Goal: Information Seeking & Learning: Learn about a topic

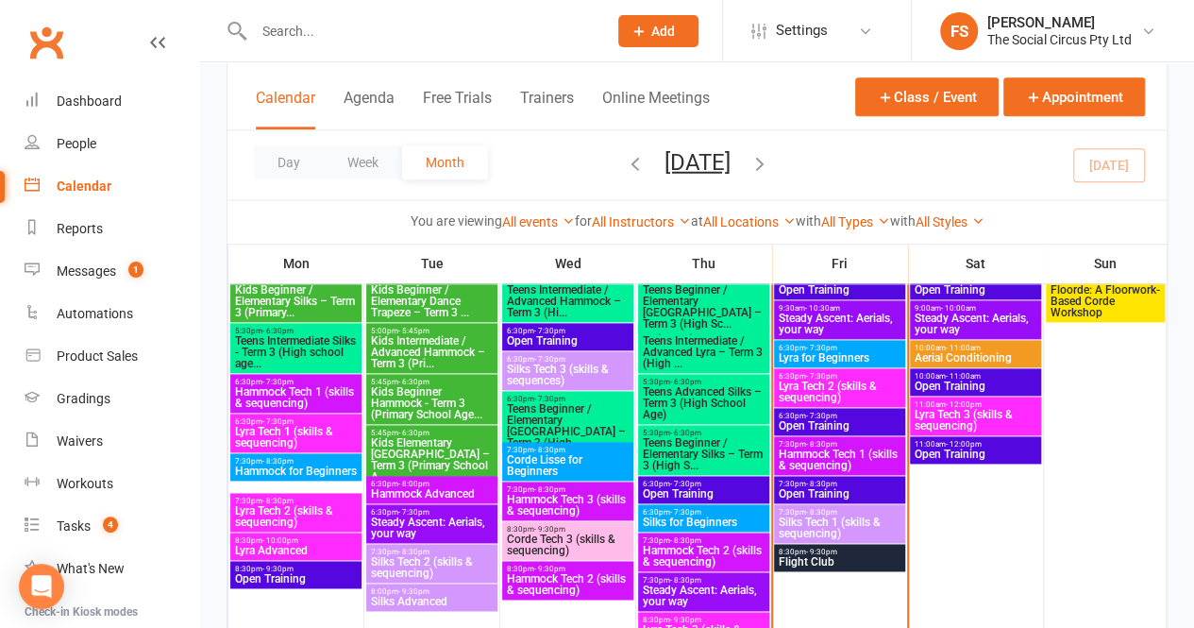
scroll to position [1051, 0]
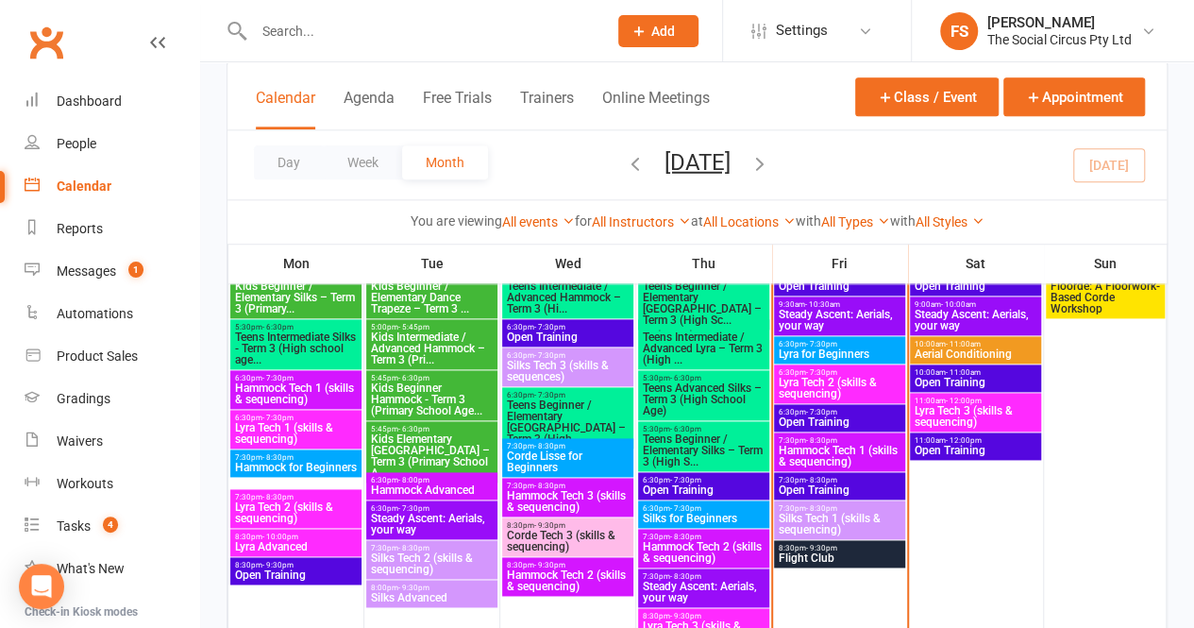
click at [855, 348] on span "Lyra for Beginners" at bounding box center [840, 353] width 124 height 11
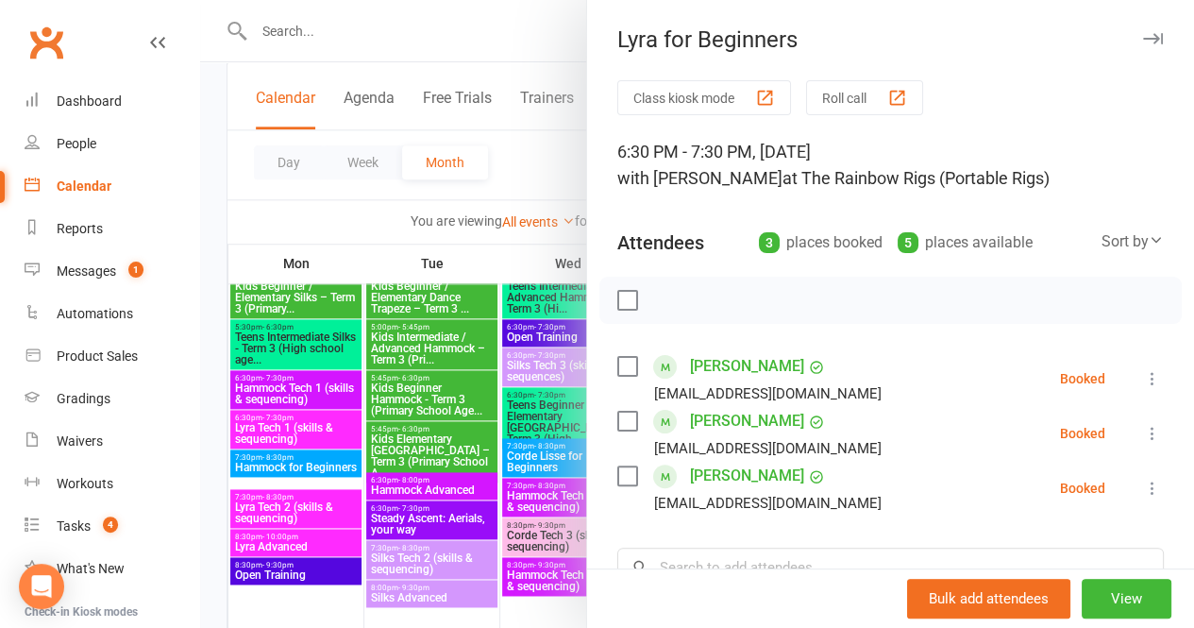
click at [1143, 39] on icon "button" at bounding box center [1153, 38] width 20 height 11
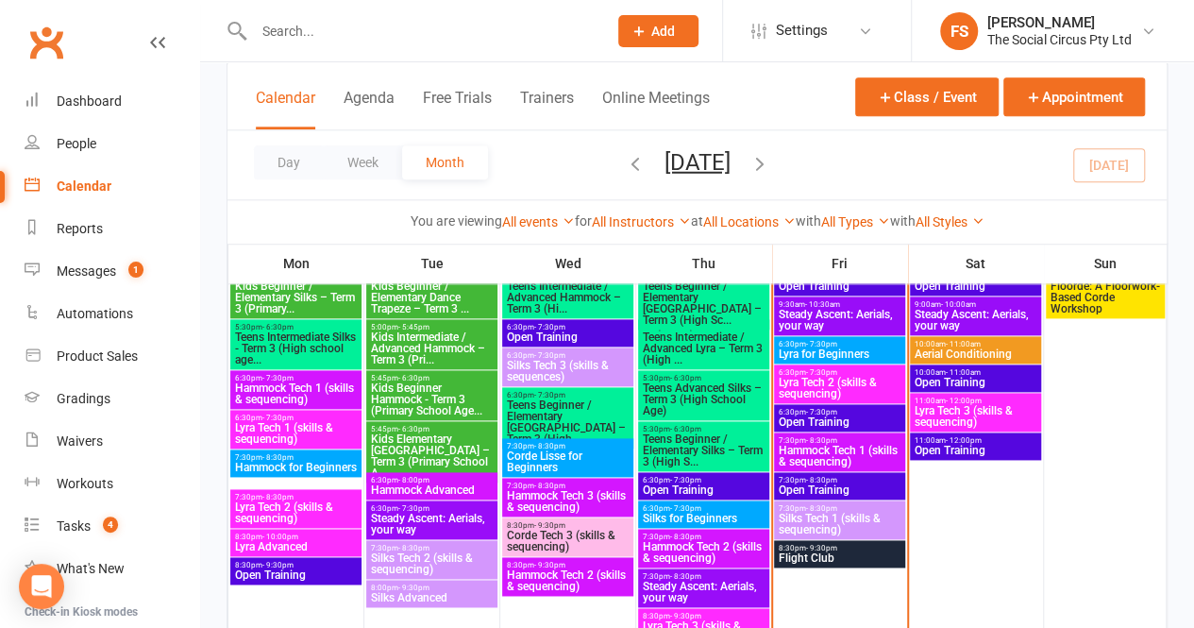
click at [863, 388] on span "Lyra Tech 2 (skills & sequencing)" at bounding box center [840, 388] width 124 height 23
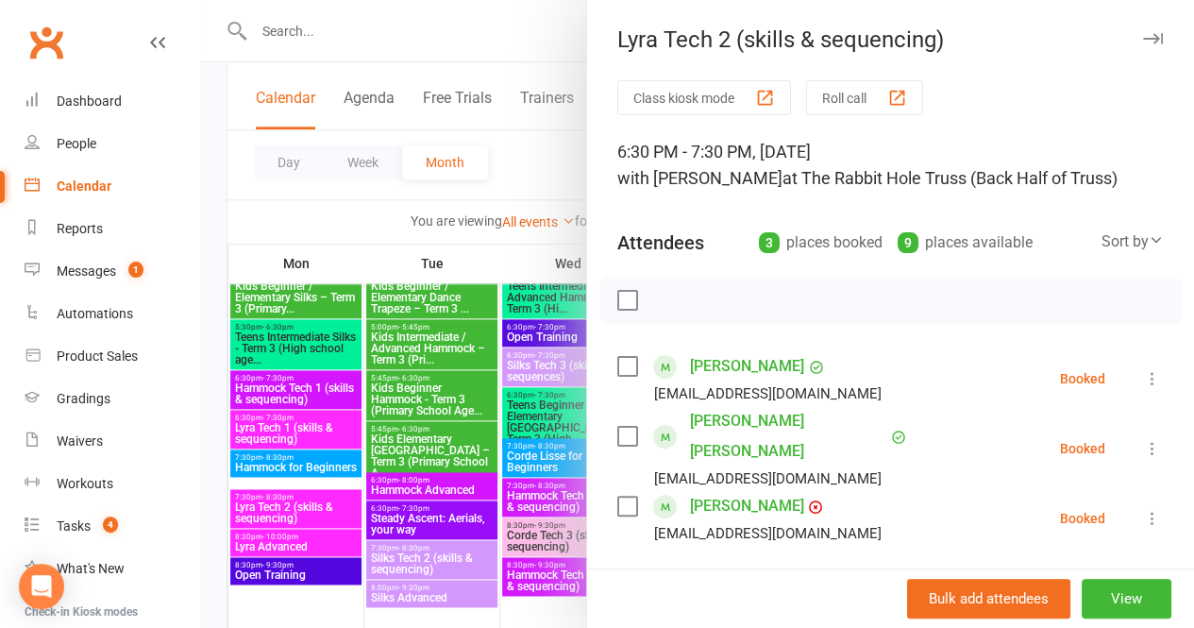
click at [1143, 42] on icon "button" at bounding box center [1153, 38] width 20 height 11
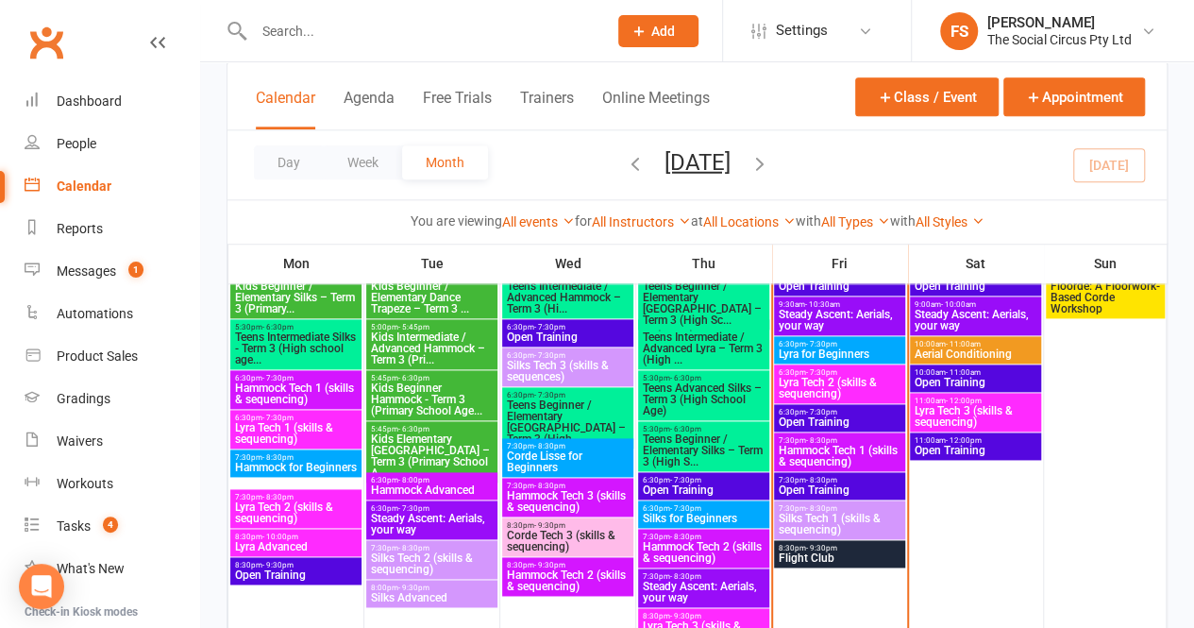
click at [874, 411] on span "6:30pm - 7:30pm" at bounding box center [840, 412] width 124 height 8
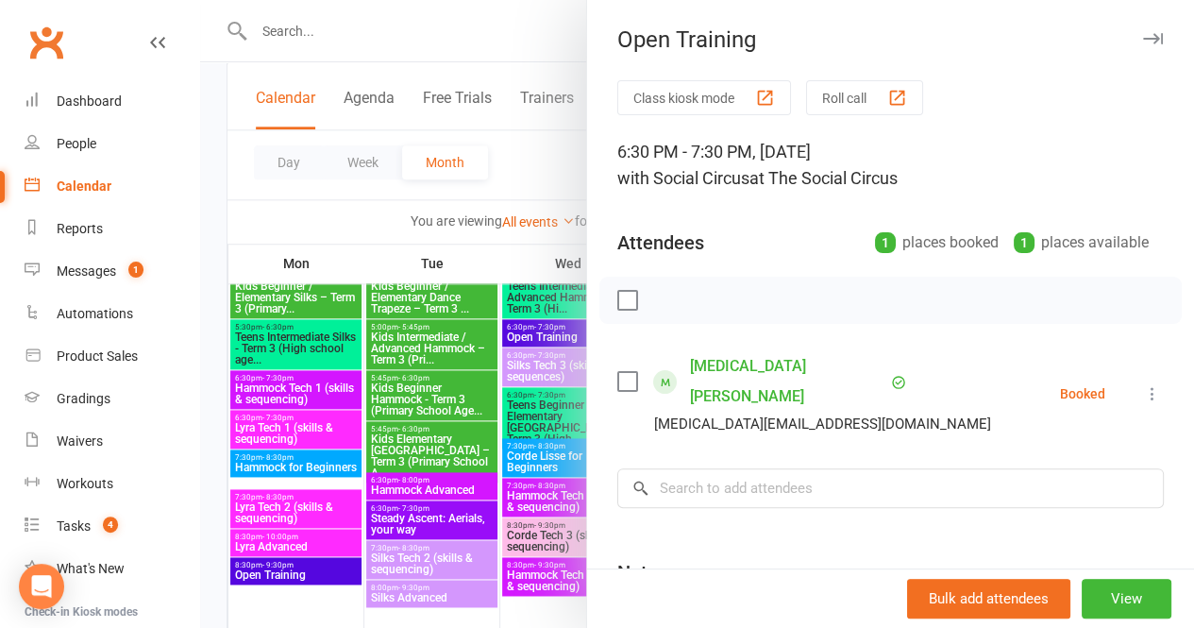
click at [1143, 34] on icon "button" at bounding box center [1153, 38] width 20 height 11
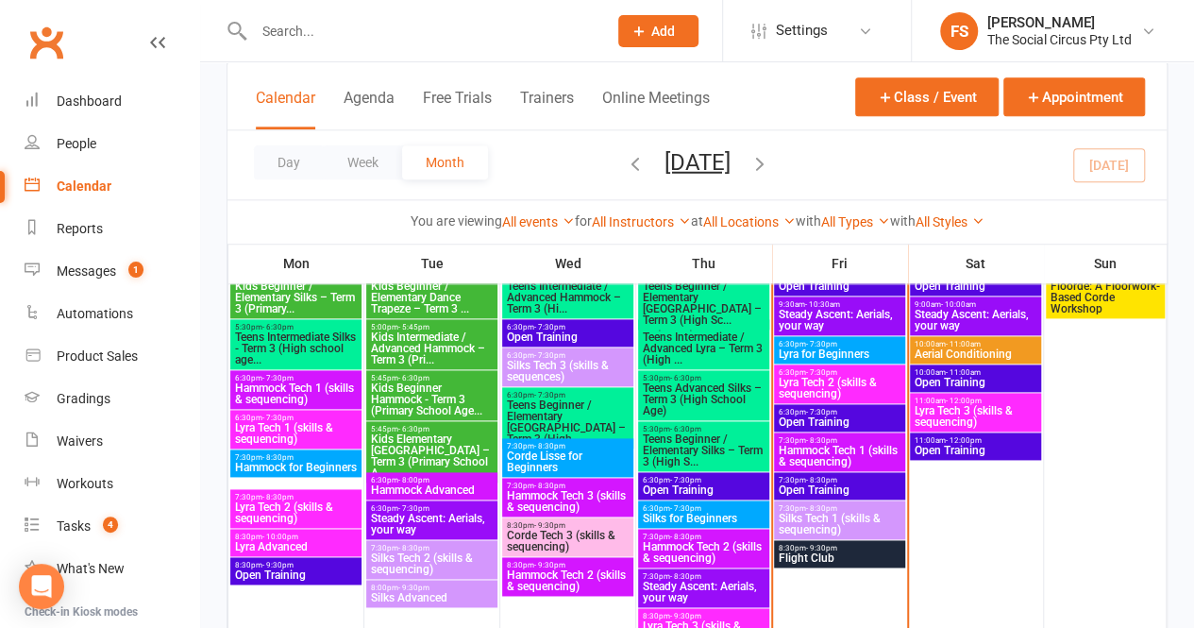
click at [870, 454] on span "Hammock Tech 1 (skills & sequencing)" at bounding box center [840, 455] width 124 height 23
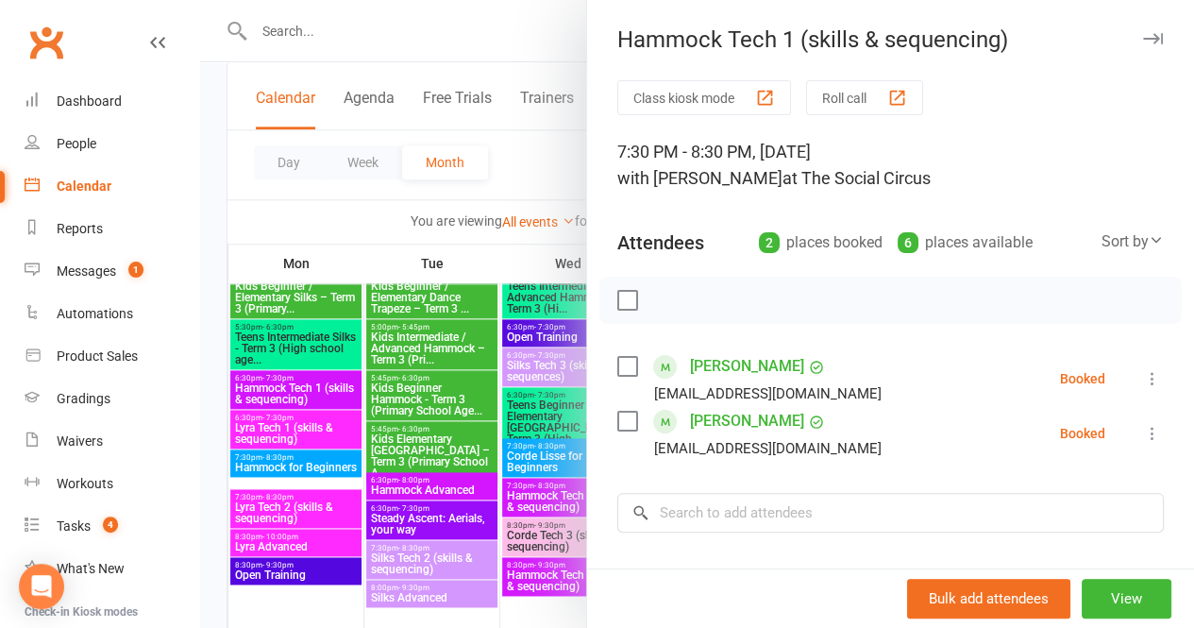
click at [1143, 34] on icon "button" at bounding box center [1153, 38] width 20 height 11
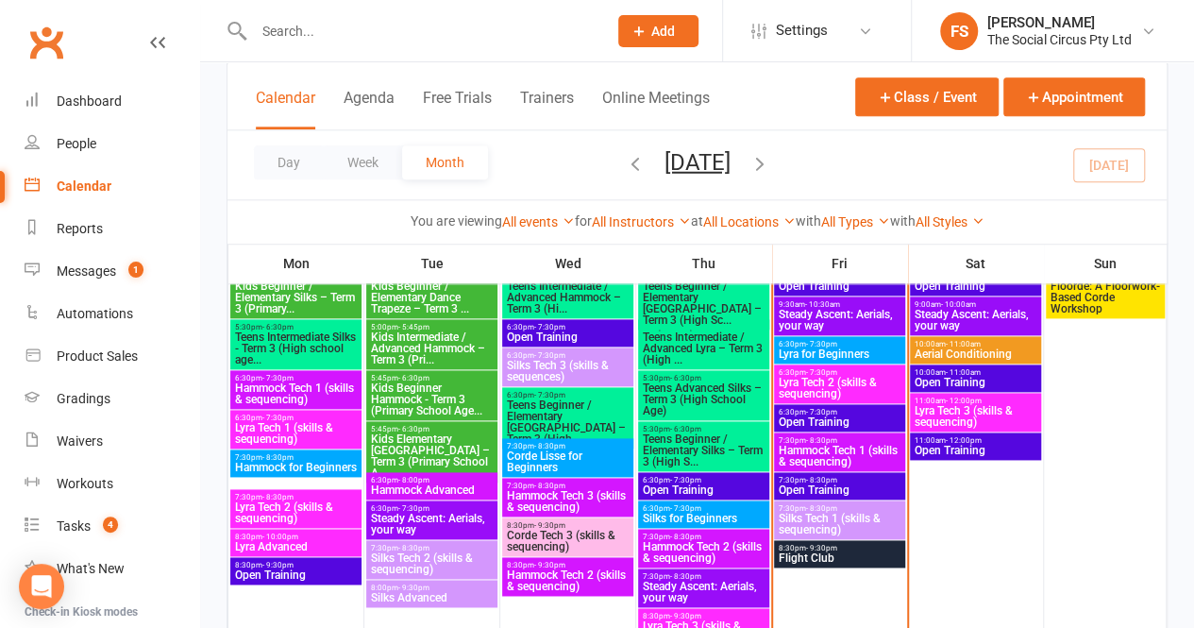
click at [881, 488] on span "Open Training" at bounding box center [840, 489] width 124 height 11
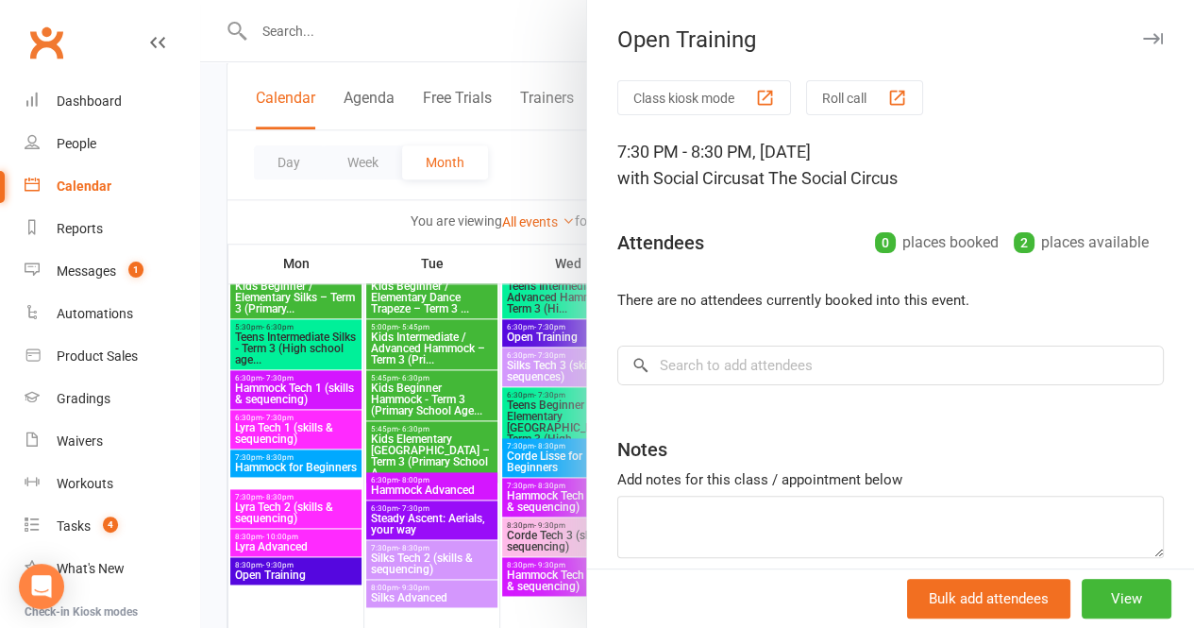
click at [1143, 40] on icon "button" at bounding box center [1153, 38] width 20 height 11
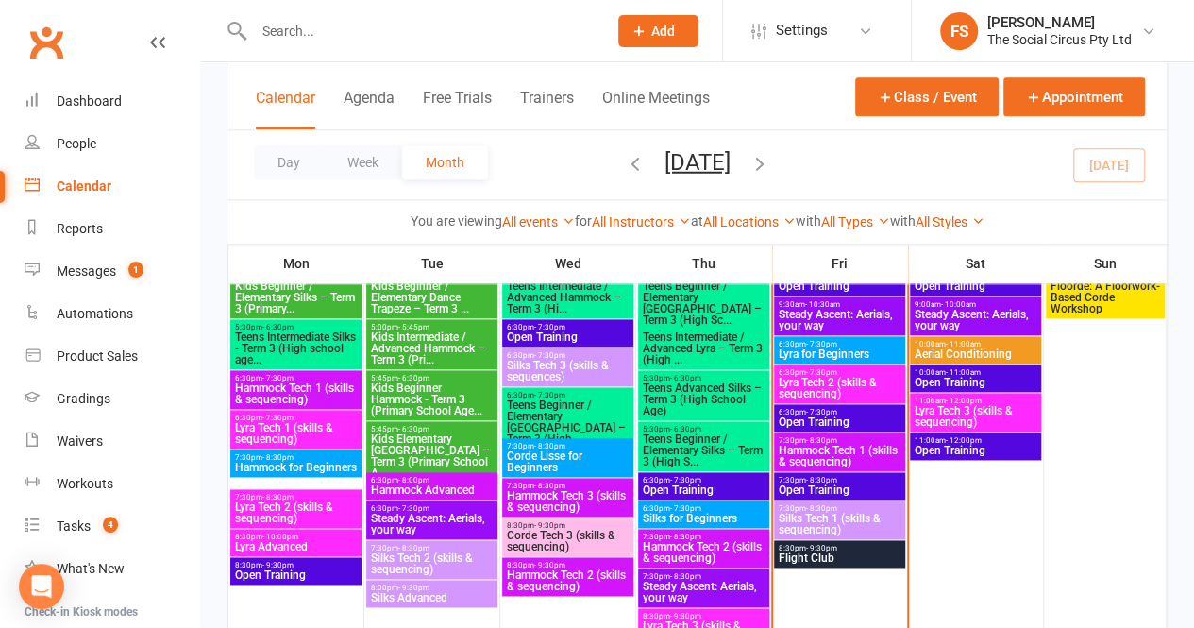
click at [813, 506] on span "- 8:30pm" at bounding box center [821, 508] width 31 height 8
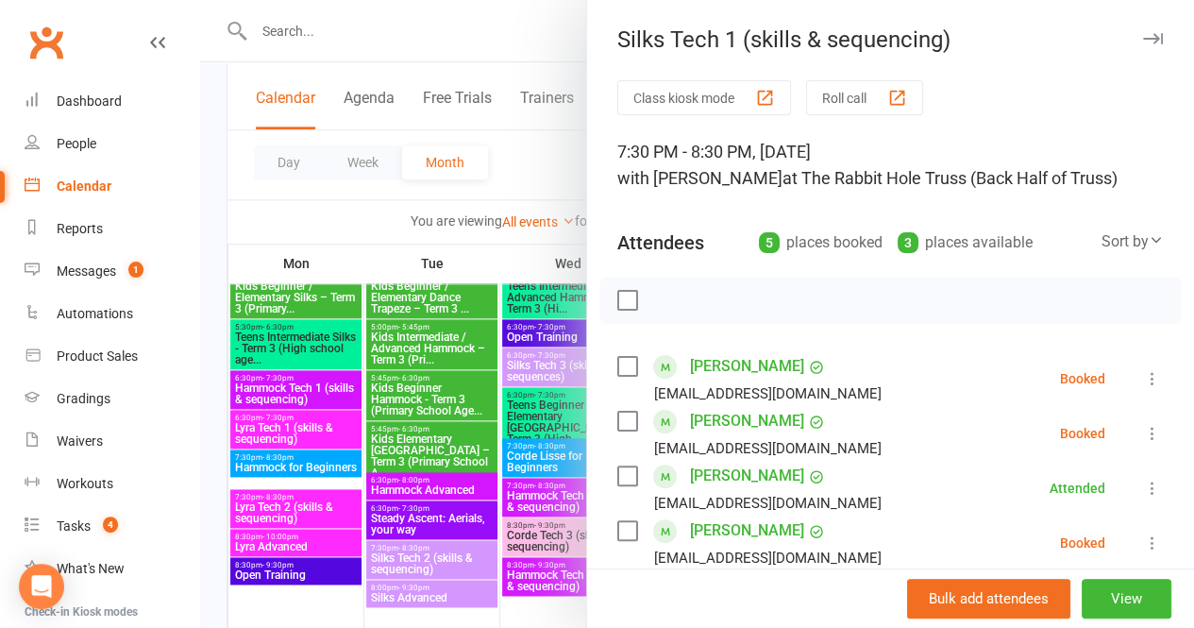
click at [1143, 41] on icon "button" at bounding box center [1153, 38] width 20 height 11
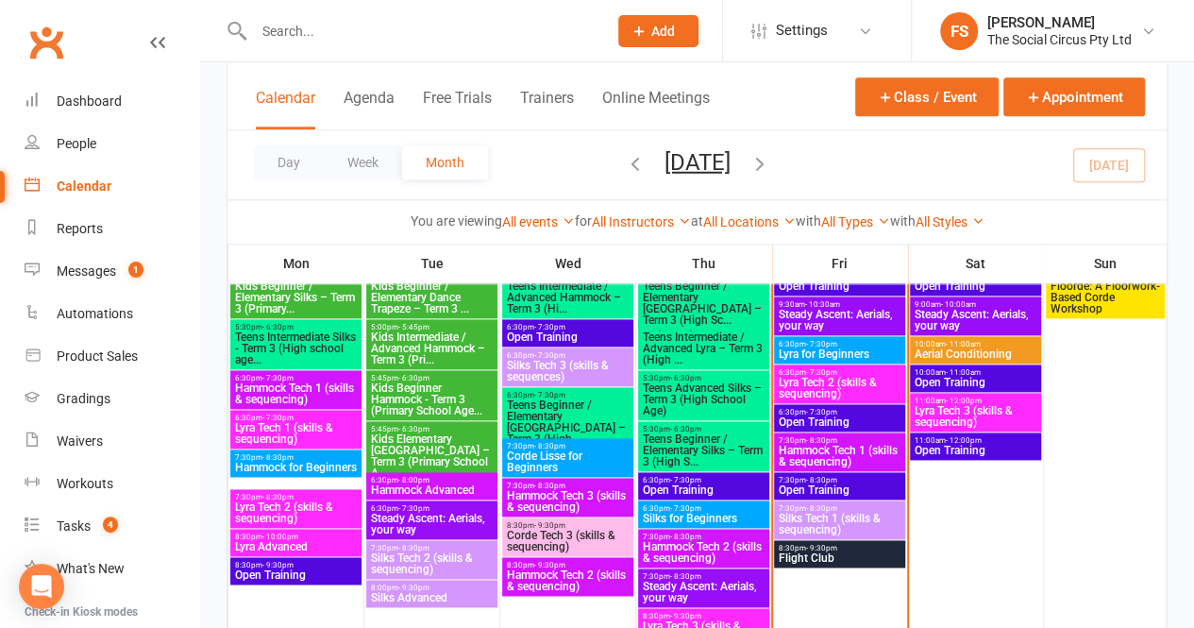
click at [863, 560] on span "Flight Club" at bounding box center [840, 557] width 124 height 11
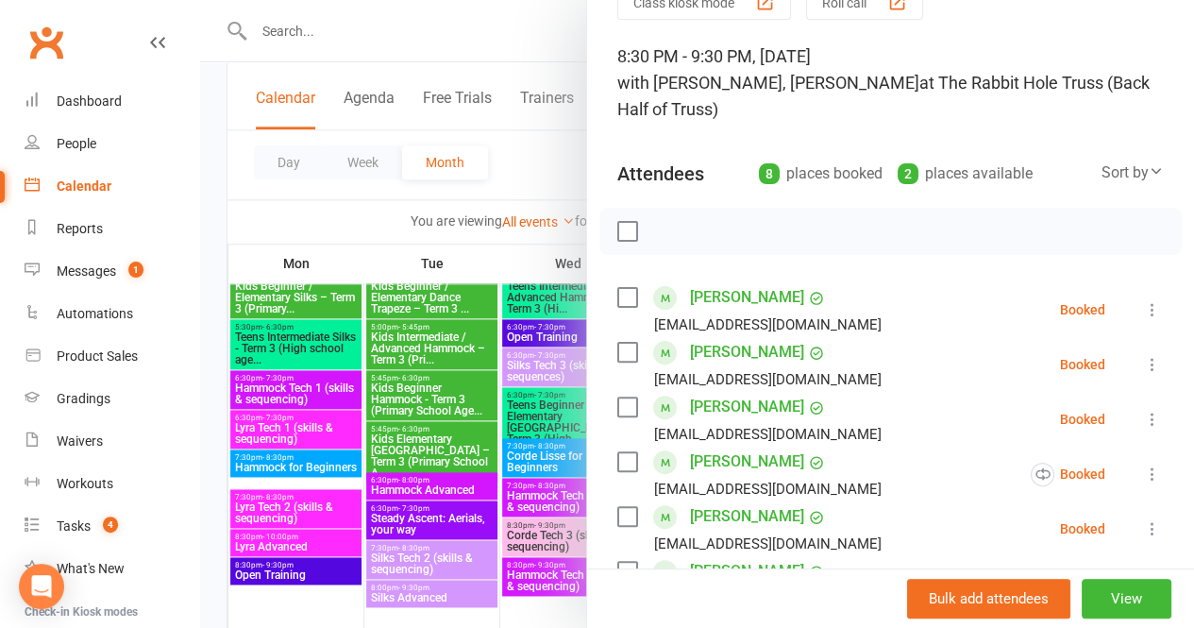
scroll to position [0, 0]
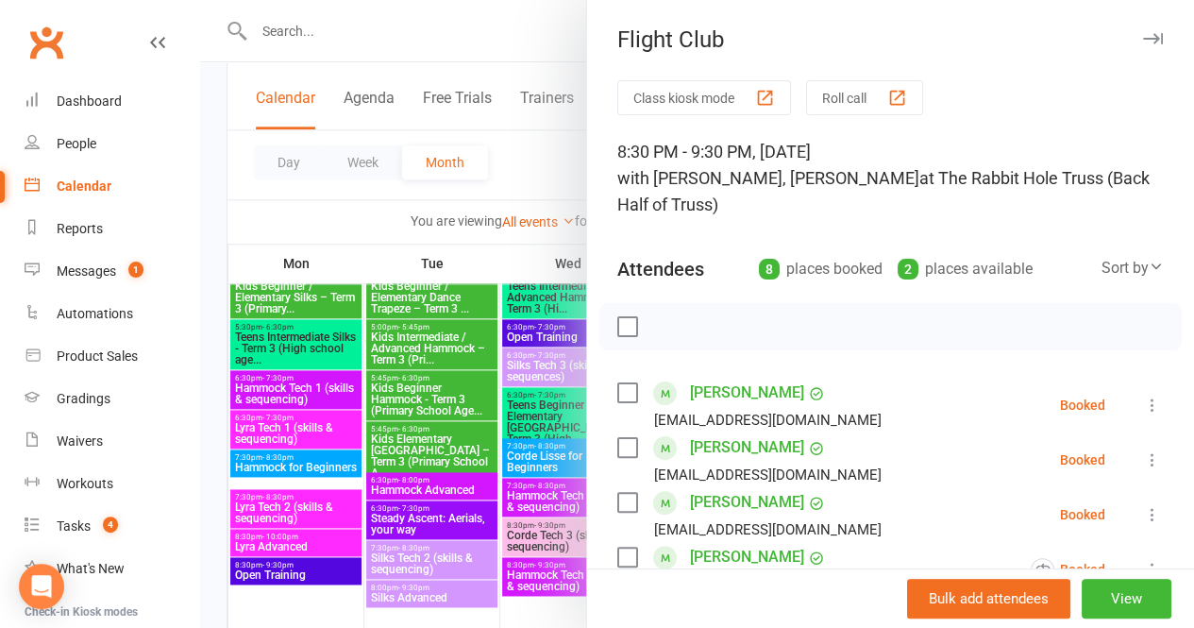
click at [1141, 31] on button "button" at bounding box center [1152, 38] width 23 height 23
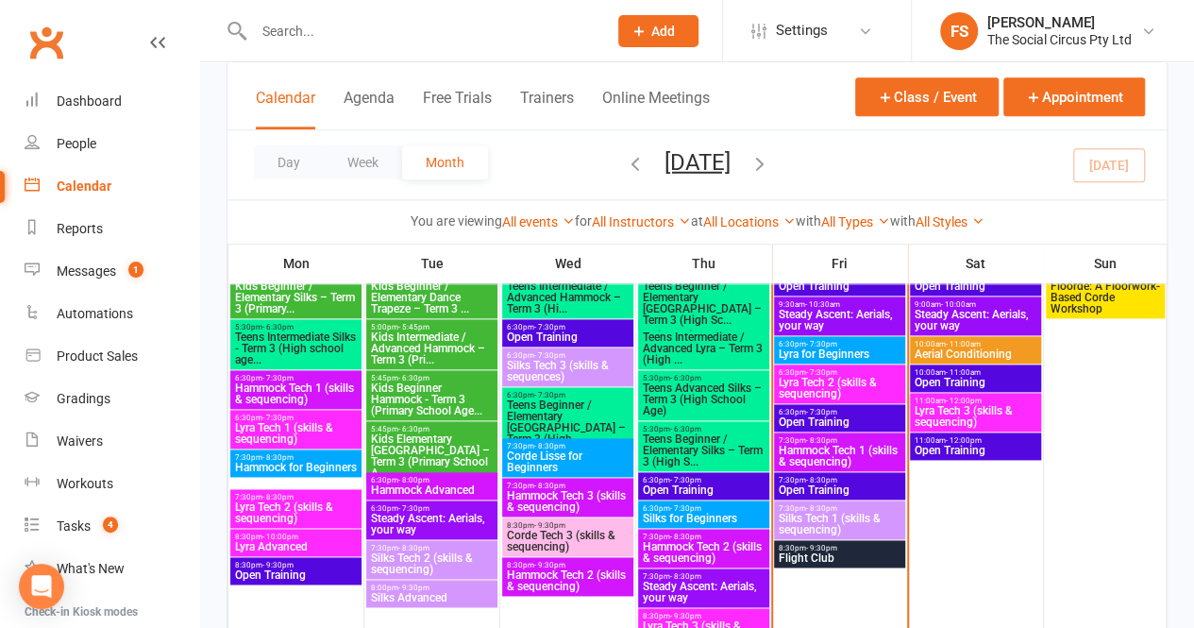
click at [891, 553] on span "Flight Club" at bounding box center [840, 557] width 124 height 11
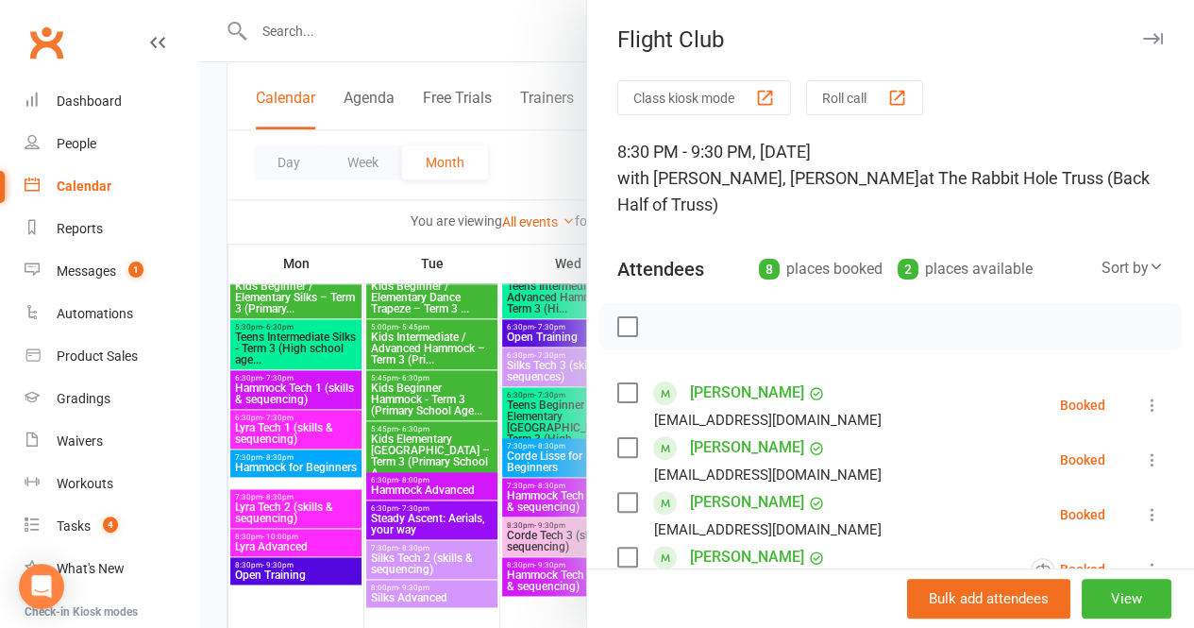
click at [1143, 40] on icon "button" at bounding box center [1153, 38] width 20 height 11
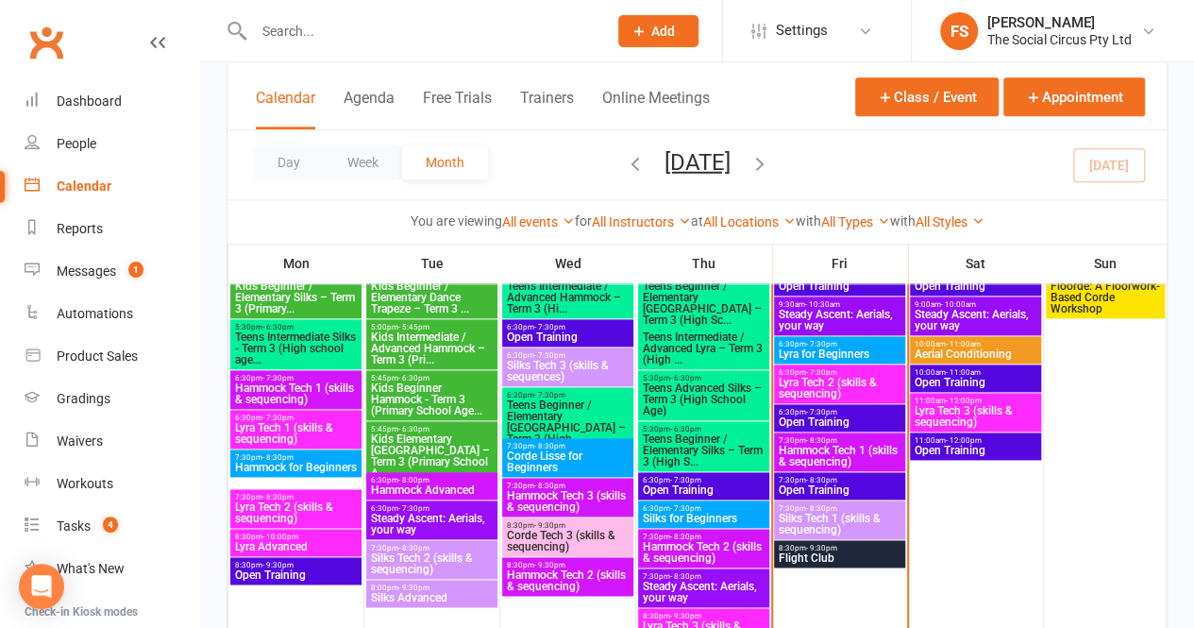
click at [870, 522] on span "Silks Tech 1 (skills & sequencing)" at bounding box center [840, 523] width 124 height 23
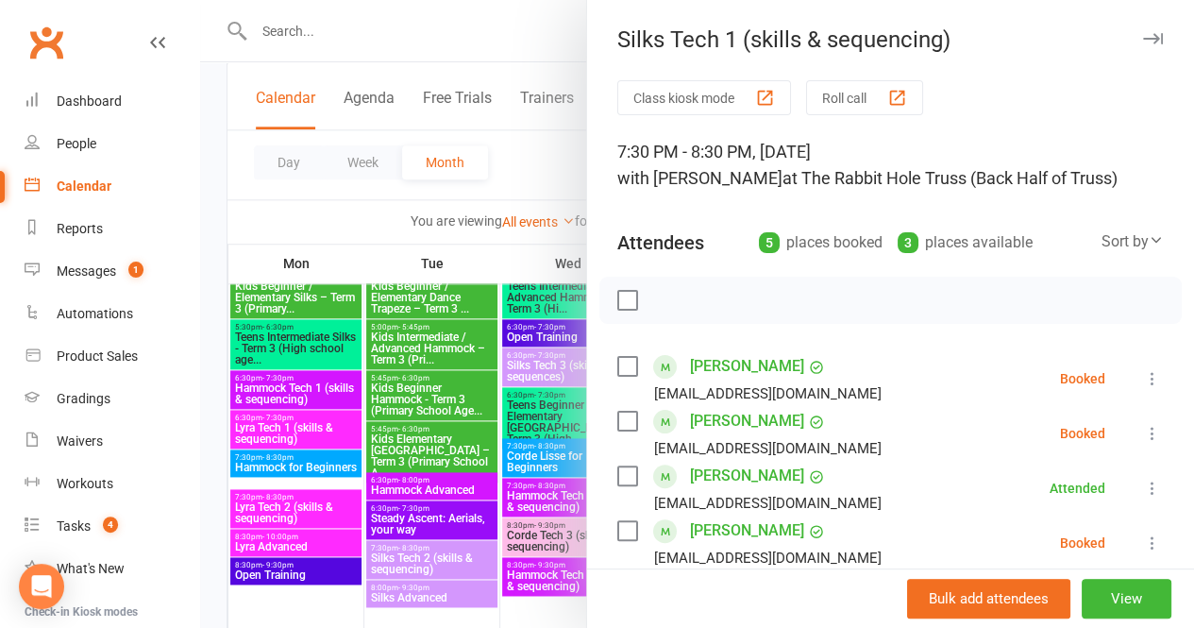
click at [1143, 35] on icon "button" at bounding box center [1153, 38] width 20 height 11
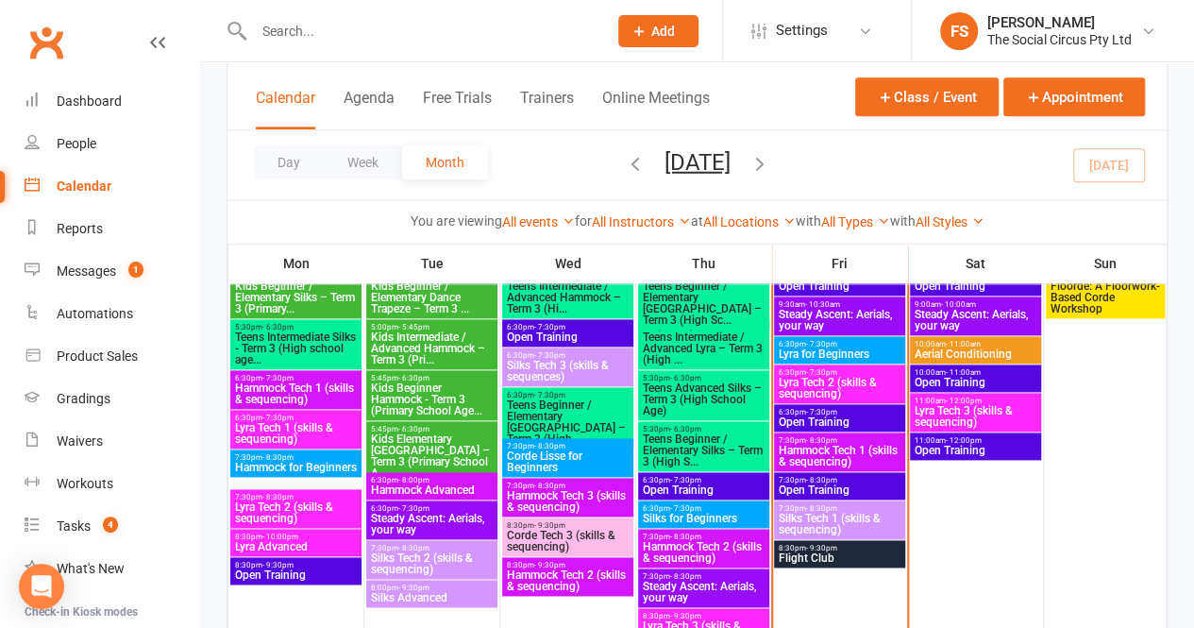
click at [851, 485] on span "Open Training" at bounding box center [840, 489] width 124 height 11
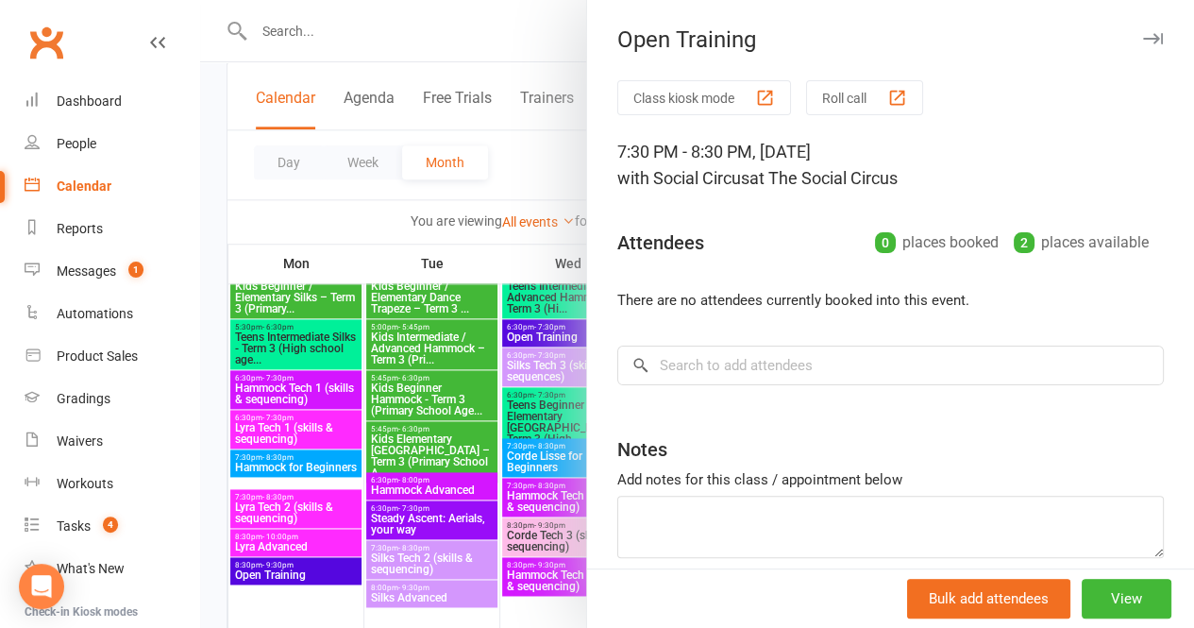
click at [1143, 34] on icon "button" at bounding box center [1153, 38] width 20 height 11
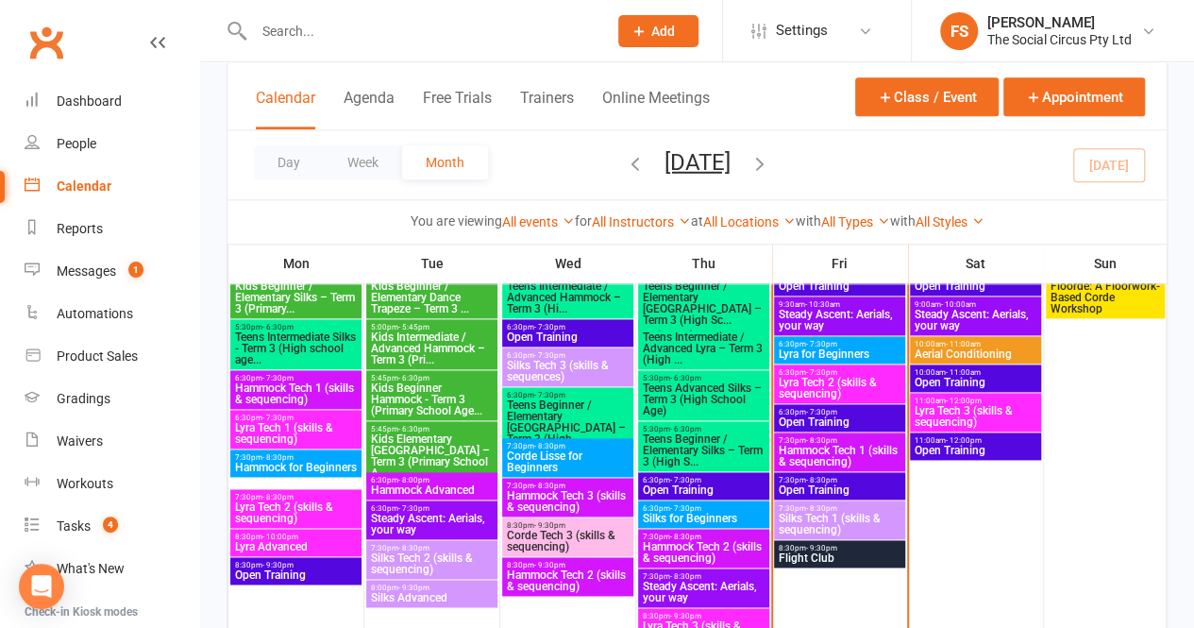
click at [837, 444] on span "Hammock Tech 1 (skills & sequencing)" at bounding box center [840, 455] width 124 height 23
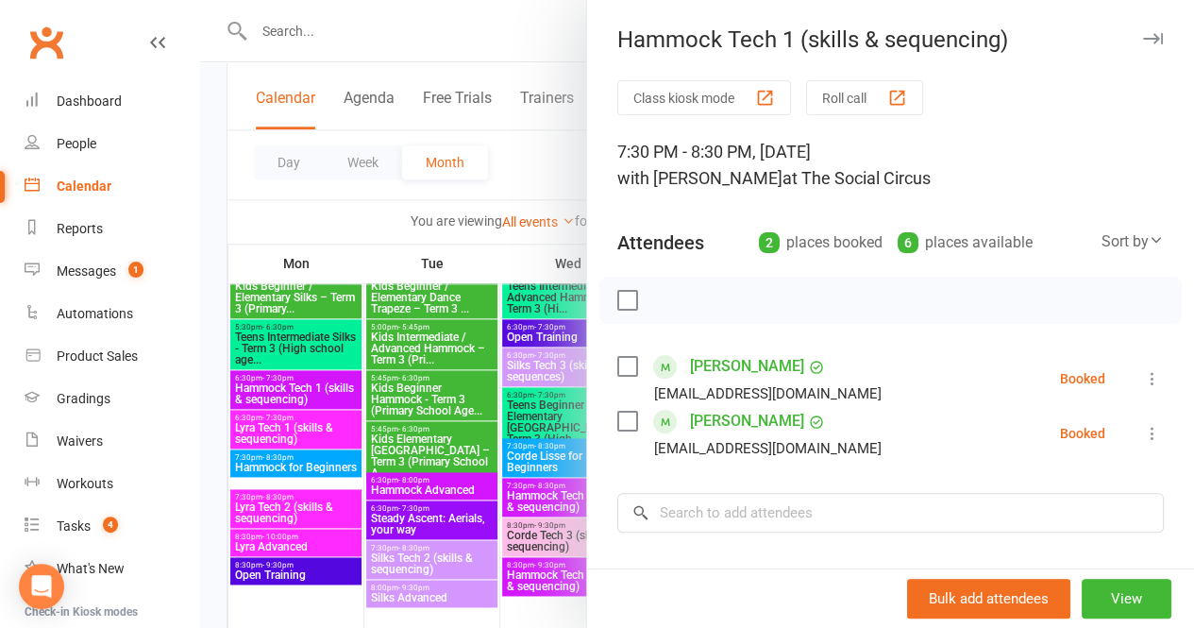
click at [1143, 41] on icon "button" at bounding box center [1153, 38] width 20 height 11
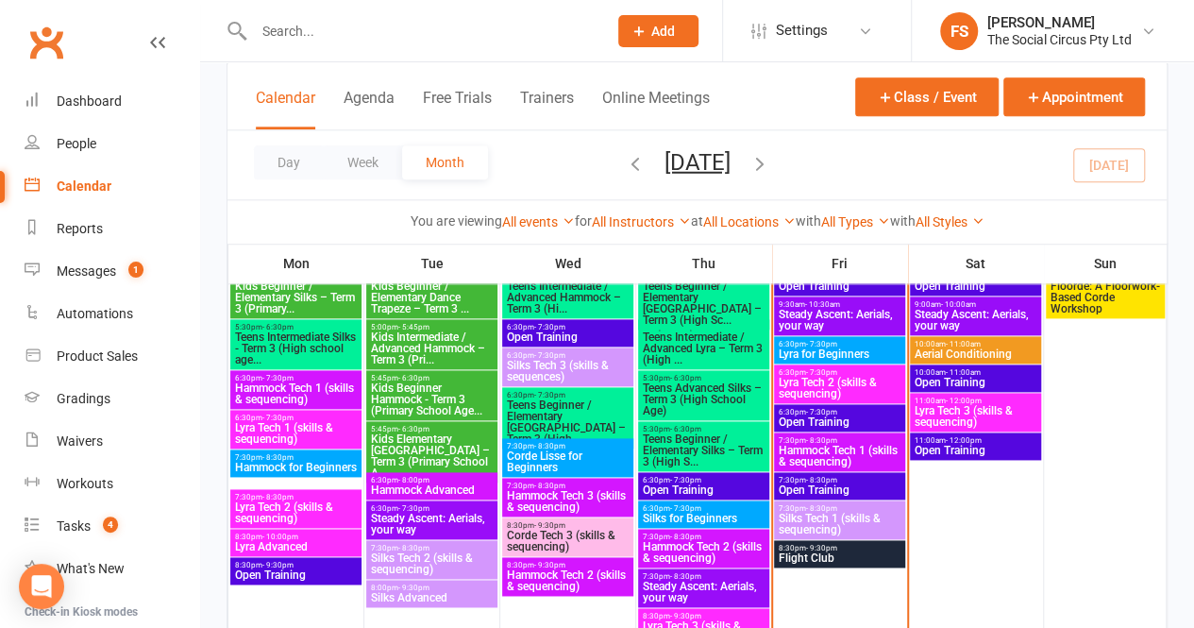
click at [862, 386] on span "Lyra Tech 2 (skills & sequencing)" at bounding box center [840, 388] width 124 height 23
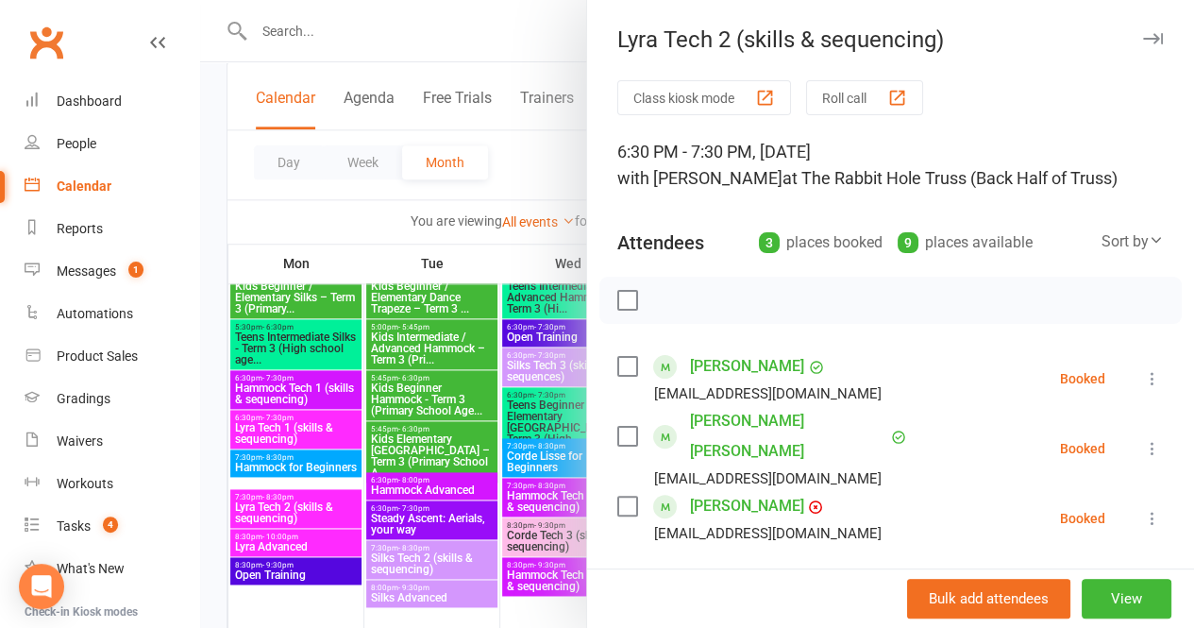
click at [1143, 41] on icon "button" at bounding box center [1153, 38] width 20 height 11
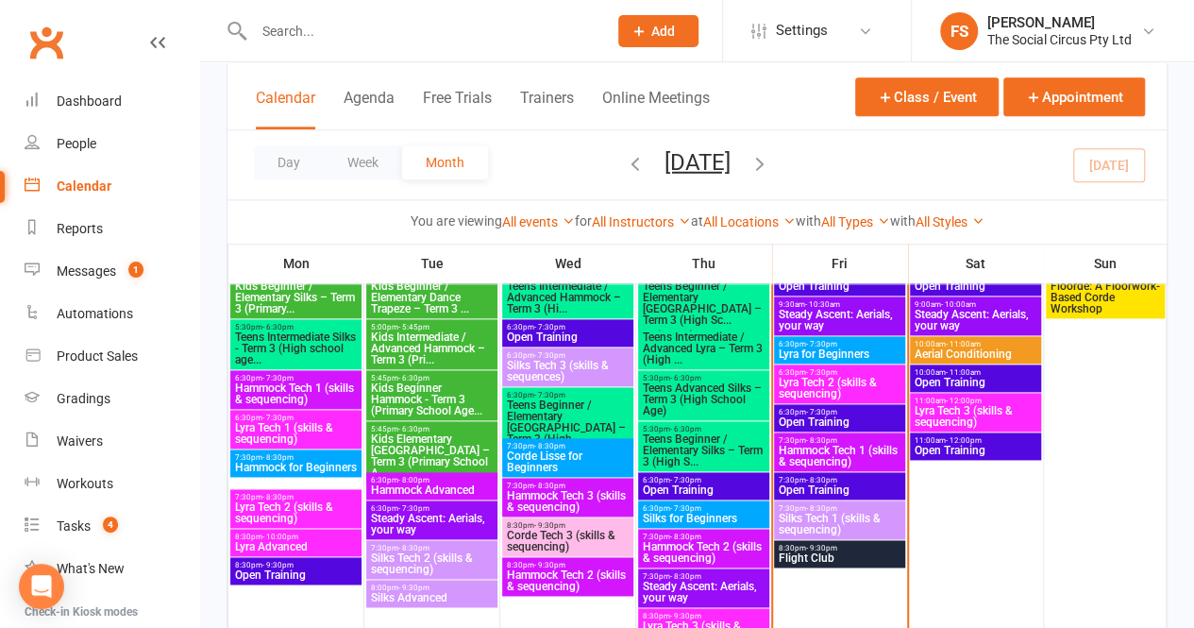
click at [861, 340] on span "6:30pm - 7:30pm" at bounding box center [840, 344] width 124 height 8
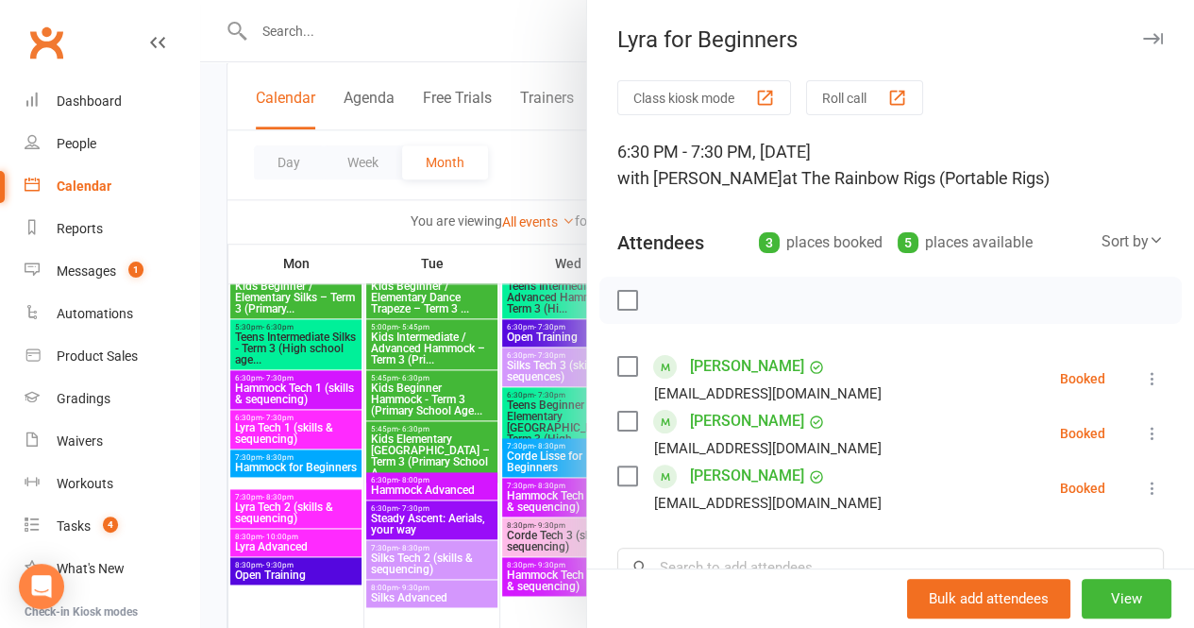
click at [1143, 37] on icon "button" at bounding box center [1153, 38] width 20 height 11
